Goal: Transaction & Acquisition: Download file/media

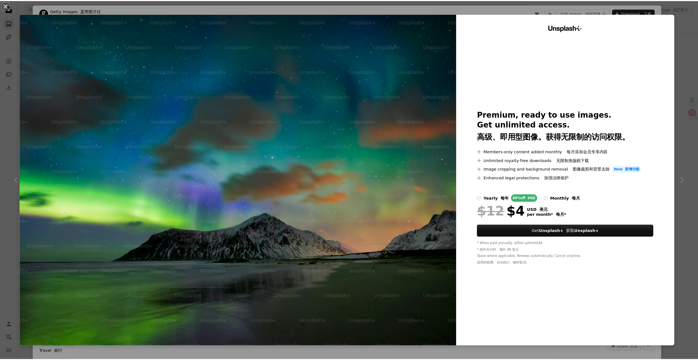
scroll to position [1729, 0]
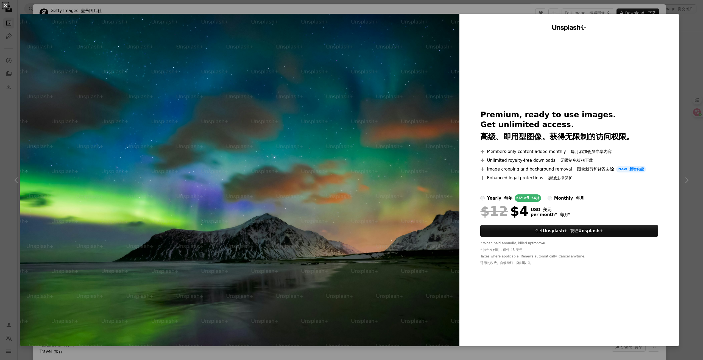
click at [681, 46] on div "An X shape Unsplash+ Premium, ready to use images. Get unlimited access. 高级、即用型…" at bounding box center [351, 180] width 703 height 360
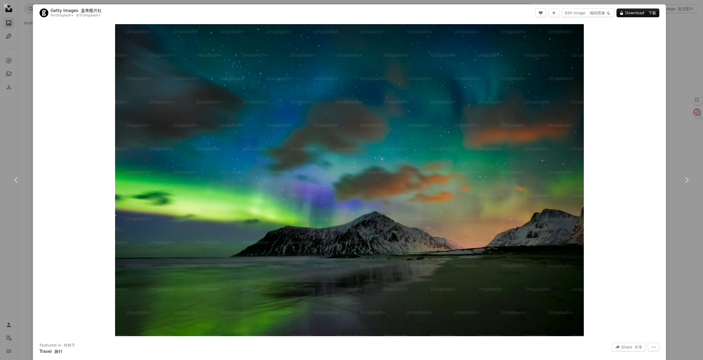
click at [673, 39] on div "An X shape Chevron left Chevron right Getty Images 盖蒂图片社 For Unsplash+ 对于 Unspl…" at bounding box center [351, 180] width 703 height 360
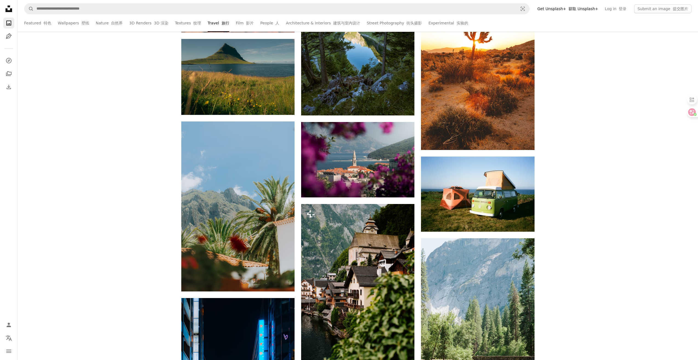
scroll to position [796, 0]
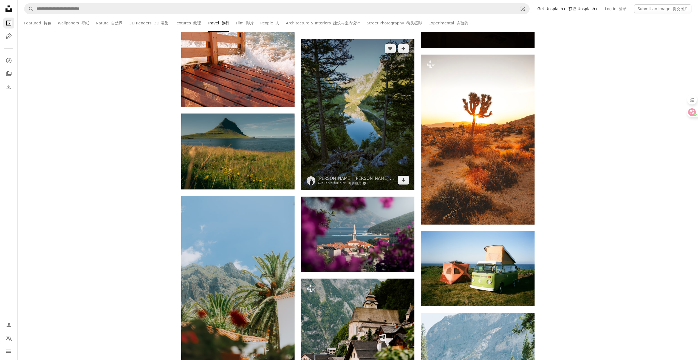
click at [385, 161] on img at bounding box center [357, 114] width 113 height 151
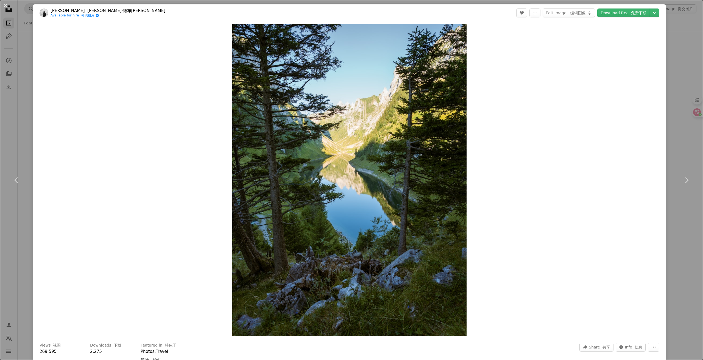
click at [668, 84] on div "An X shape Chevron left Chevron right [PERSON_NAME] [PERSON_NAME][PERSON_NAME] …" at bounding box center [351, 180] width 703 height 360
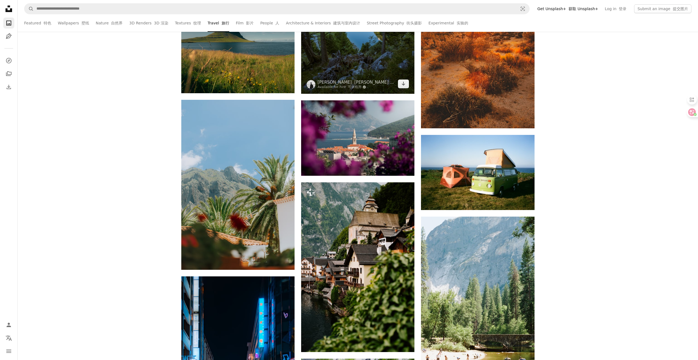
scroll to position [823, 0]
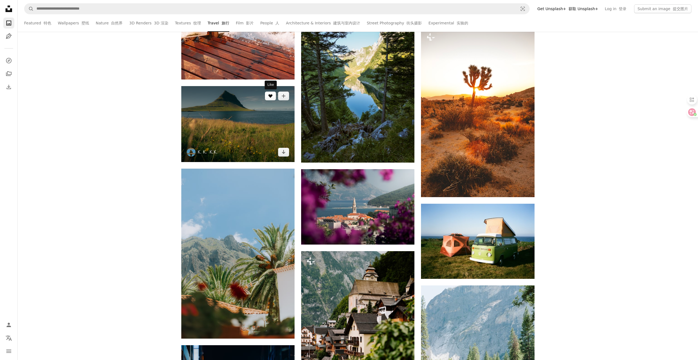
click at [268, 94] on button "A heart" at bounding box center [270, 96] width 11 height 9
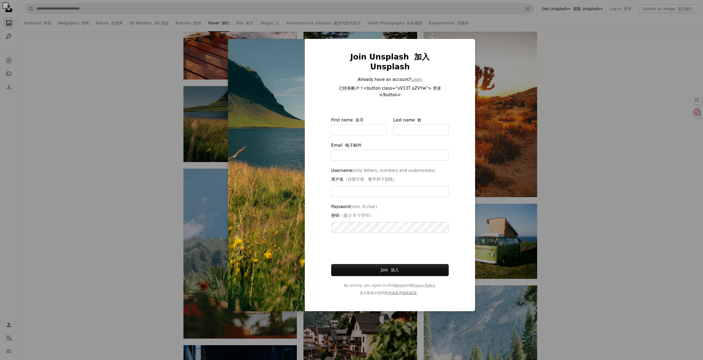
click at [202, 119] on div "An X shape Join Unsplash 加入 Unsplash Already have an account? Login 已经有帐户？<butt…" at bounding box center [351, 180] width 703 height 360
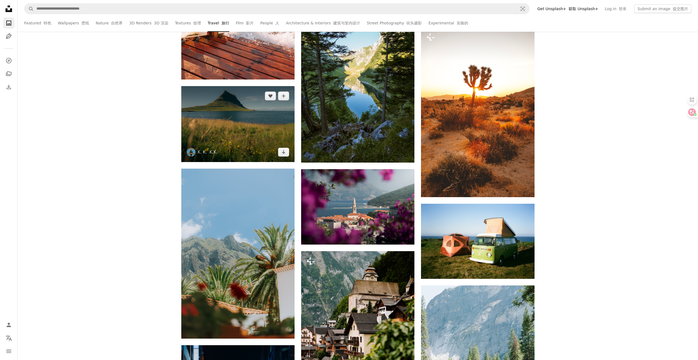
click at [214, 120] on img at bounding box center [237, 124] width 113 height 76
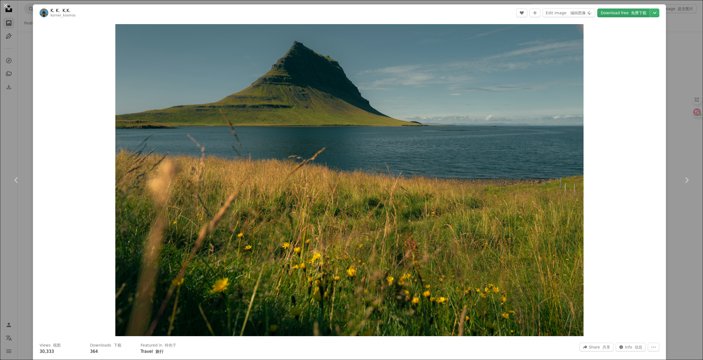
click at [614, 14] on link "Download free 免费下载" at bounding box center [623, 13] width 52 height 9
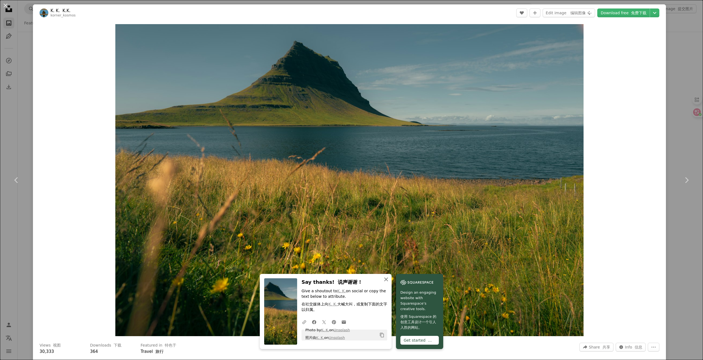
click at [386, 278] on icon "An X shape" at bounding box center [386, 279] width 7 height 7
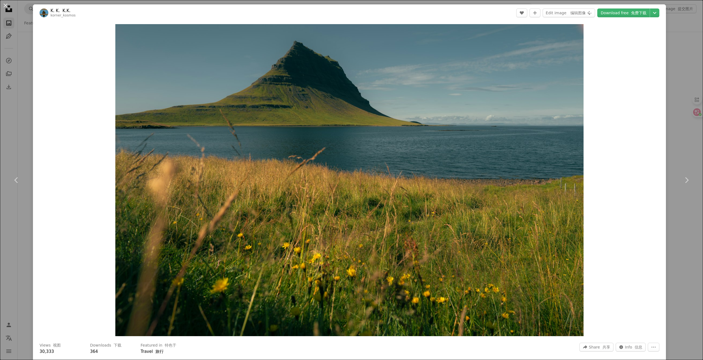
click at [669, 67] on div "An X shape Chevron left Chevron right K. K. K.K. korner_kosmos A heart A plus s…" at bounding box center [351, 180] width 703 height 360
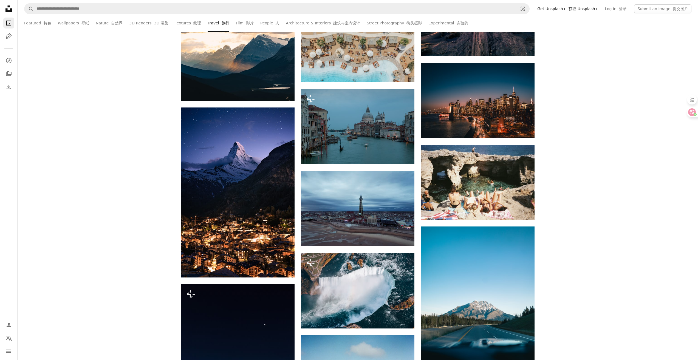
scroll to position [4528, 0]
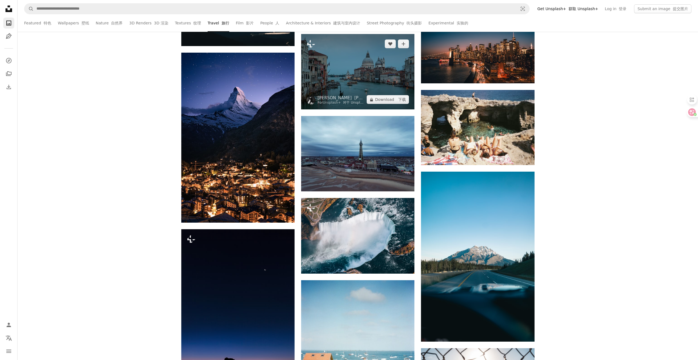
click at [362, 73] on img at bounding box center [357, 71] width 113 height 75
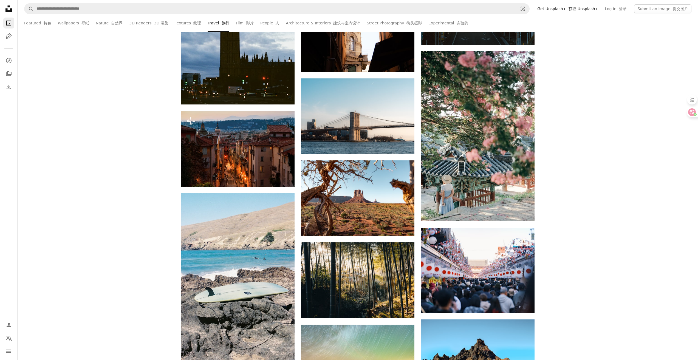
scroll to position [5132, 0]
